Goal: Find specific page/section: Find specific page/section

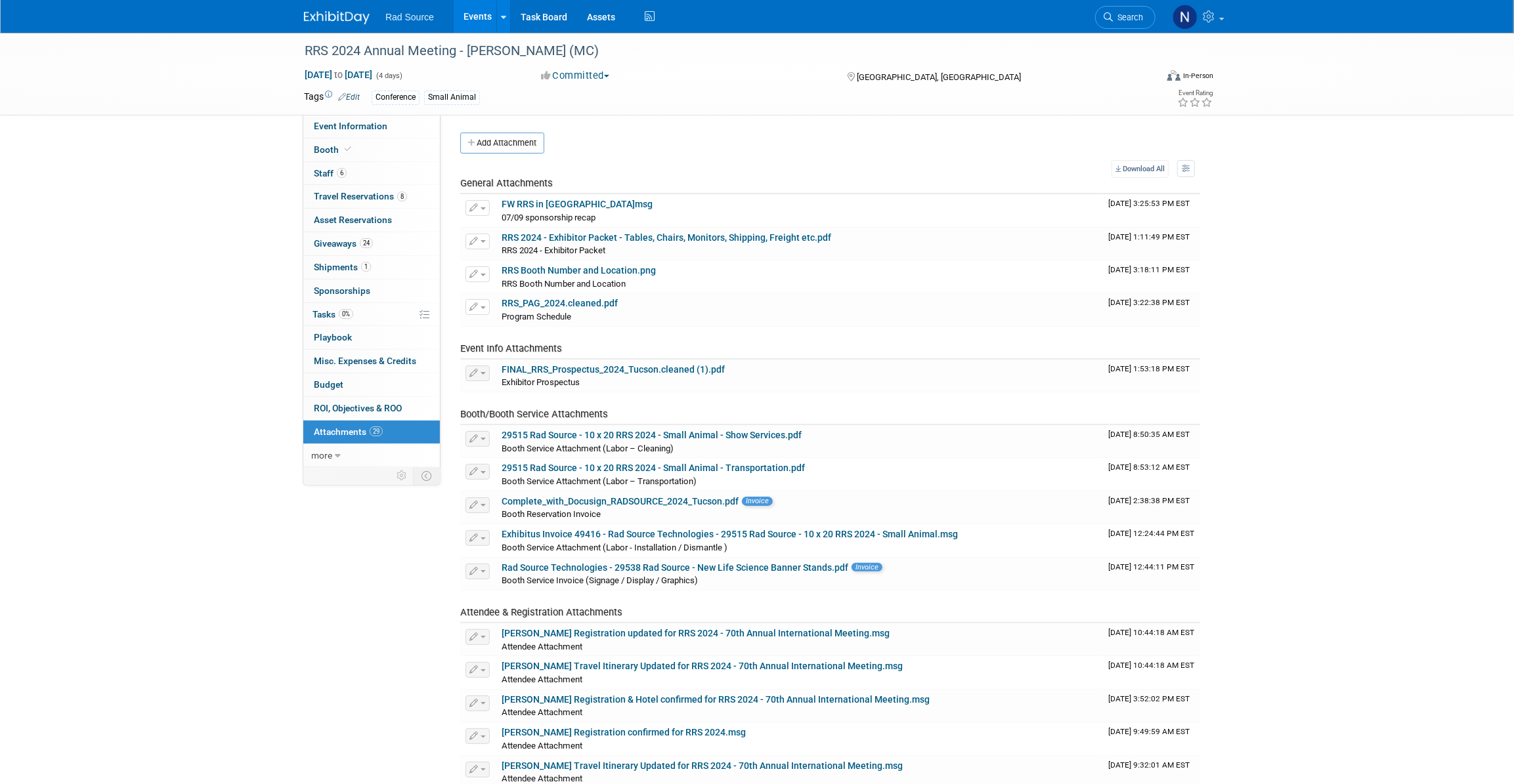
click at [332, 20] on img at bounding box center [337, 18] width 66 height 13
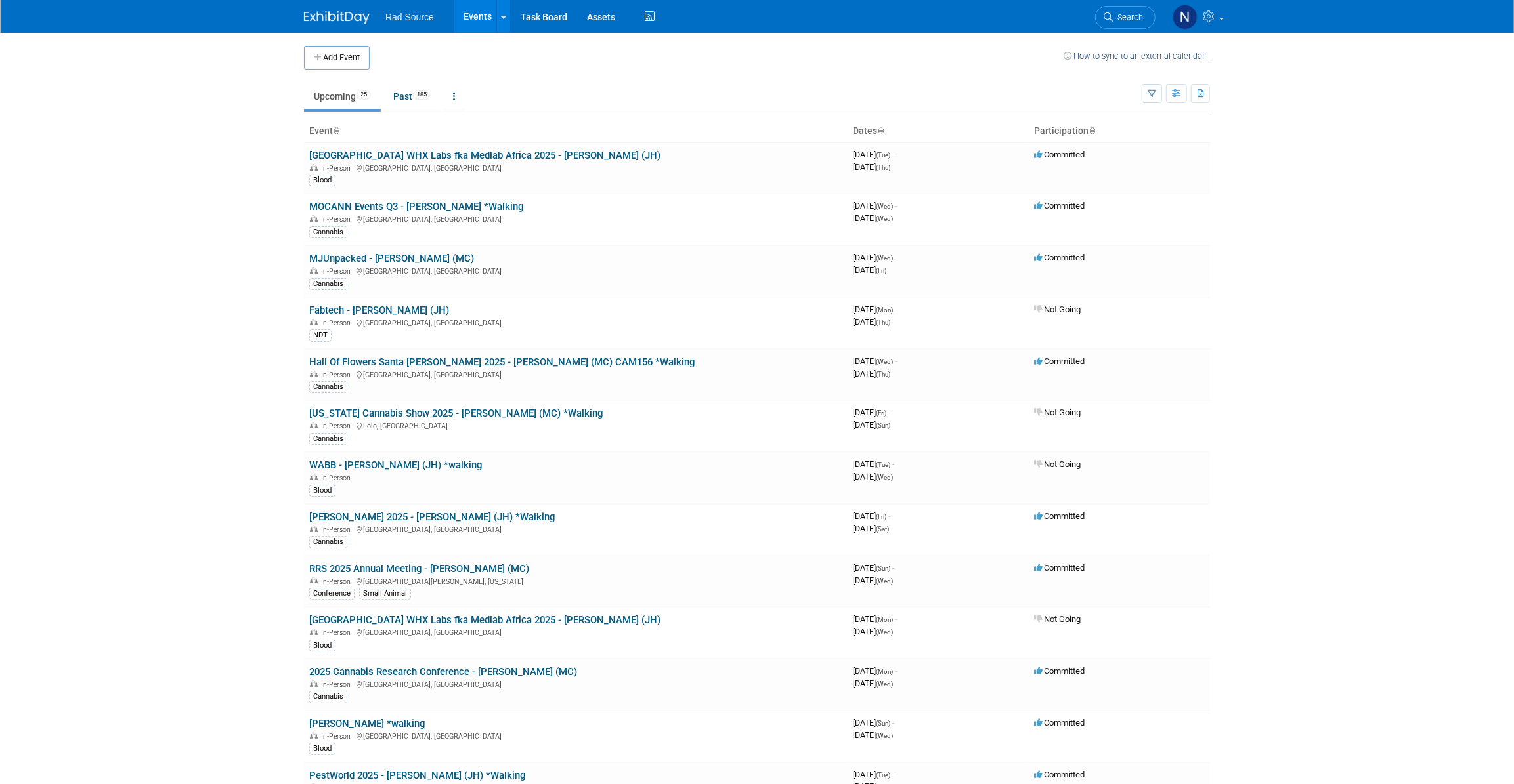
click at [402, 98] on link "Past 185" at bounding box center [411, 96] width 57 height 25
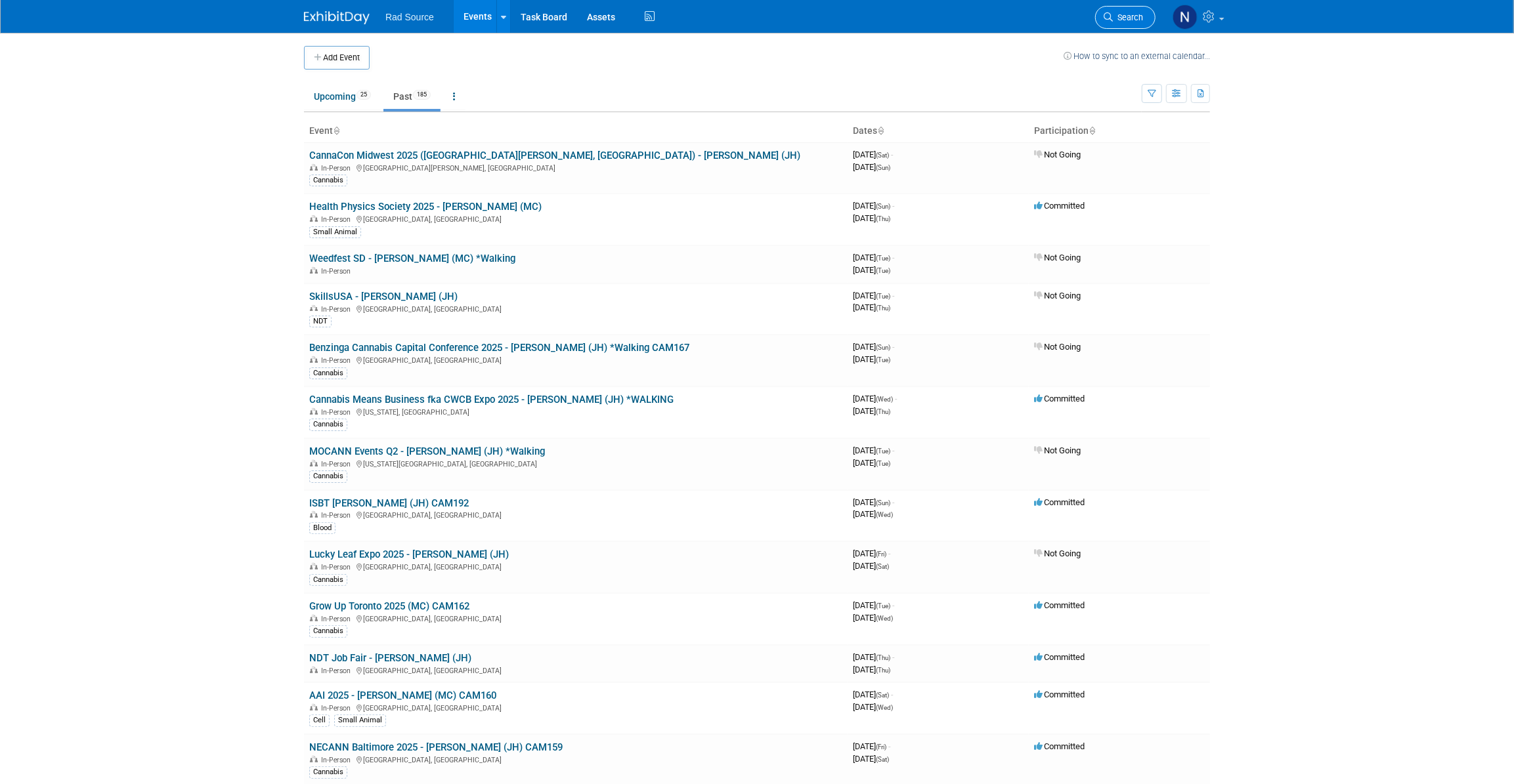
click at [1136, 21] on span "Search" at bounding box center [1128, 17] width 30 height 9
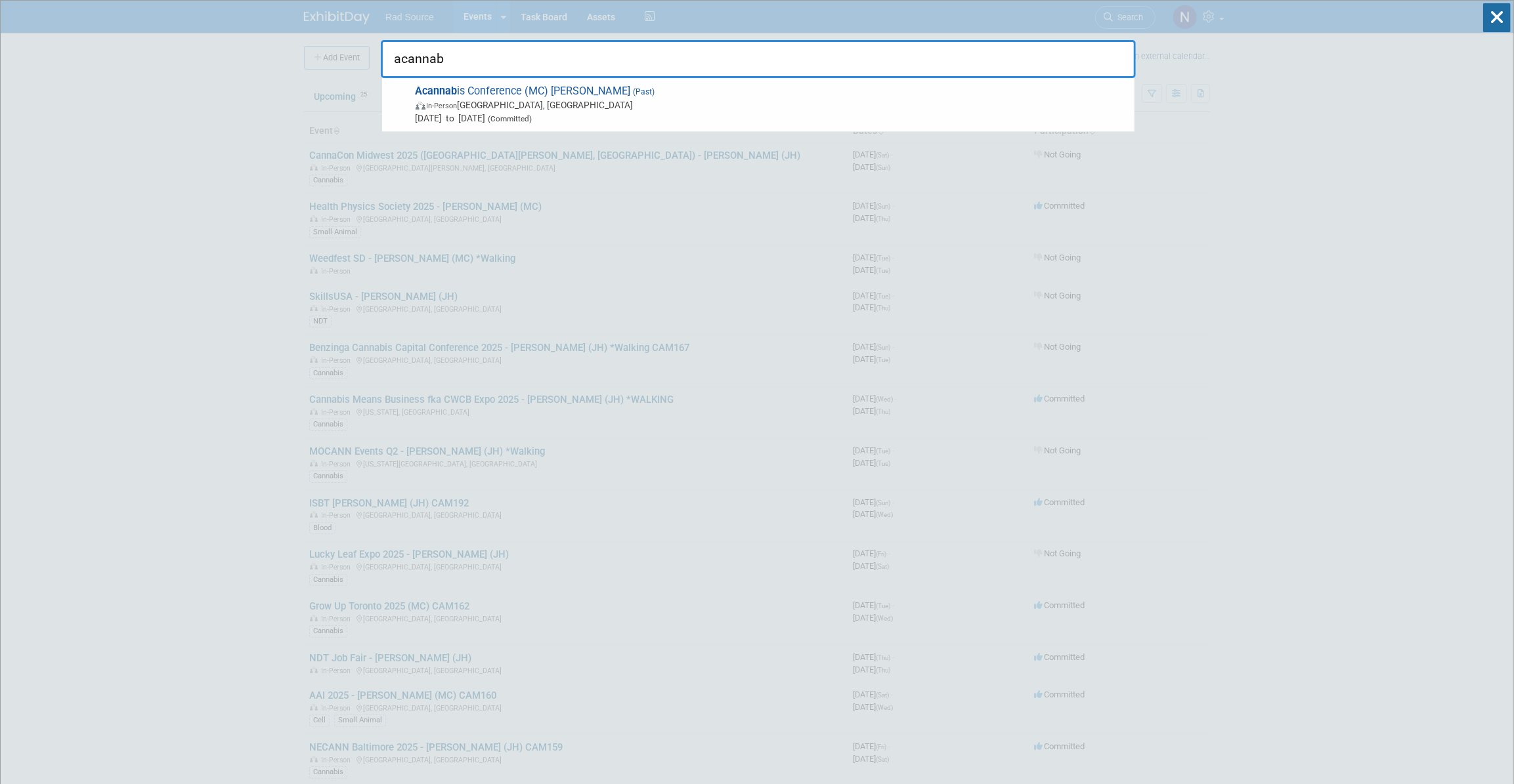
type input "acannab"
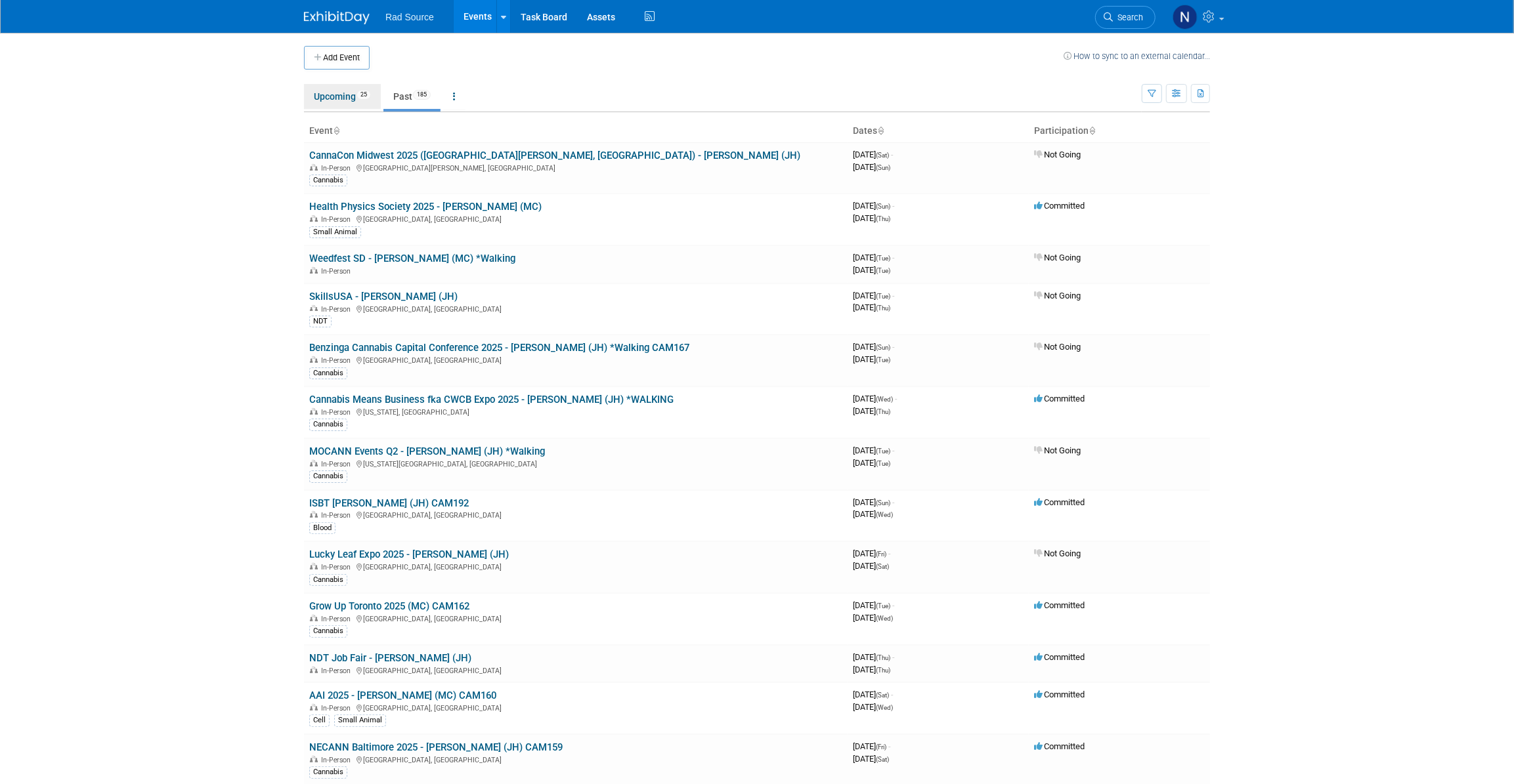
click at [315, 100] on link "Upcoming 25" at bounding box center [343, 96] width 77 height 25
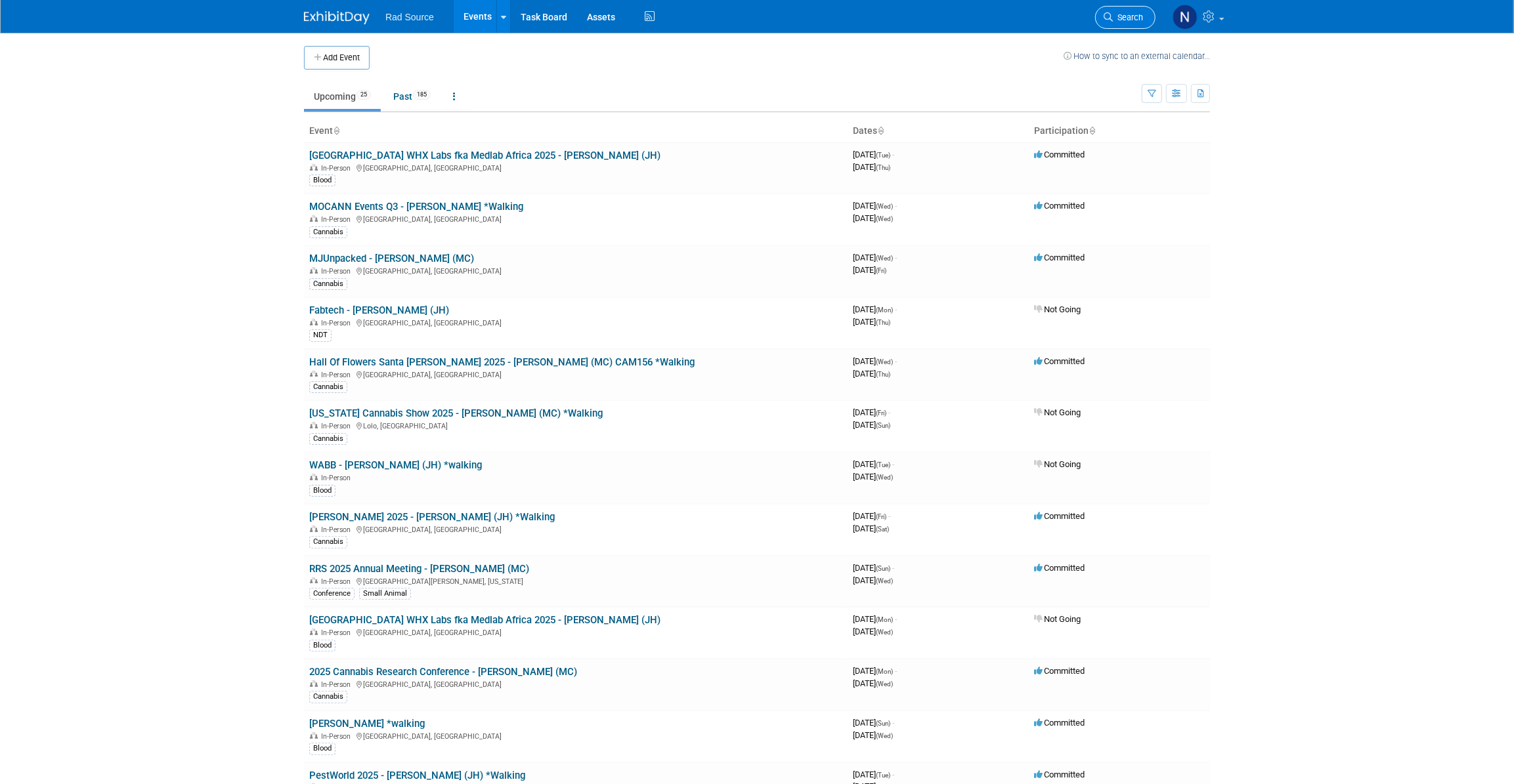
click at [1120, 24] on link "Search" at bounding box center [1125, 17] width 60 height 23
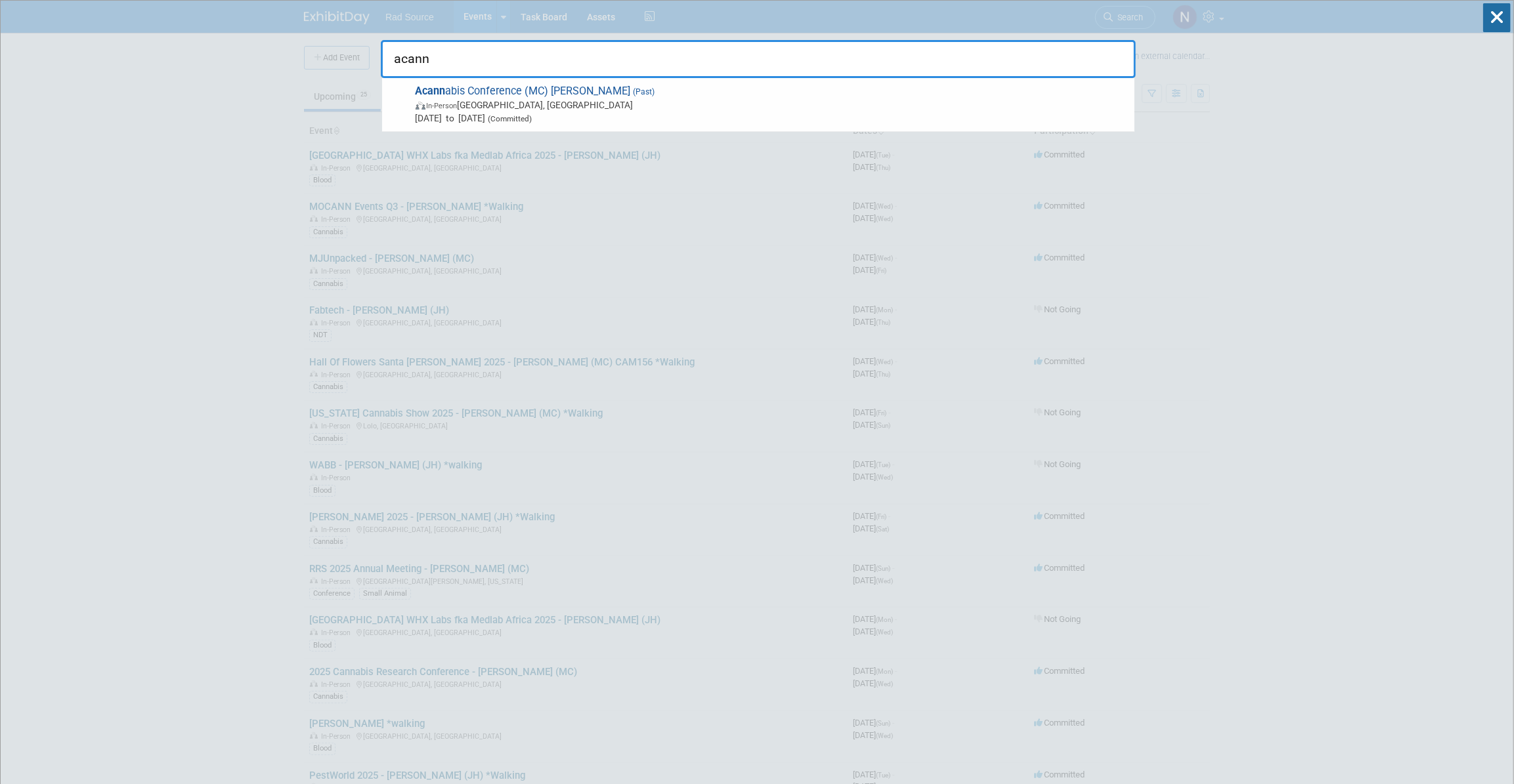
type input "acann"
